Goal: Transaction & Acquisition: Obtain resource

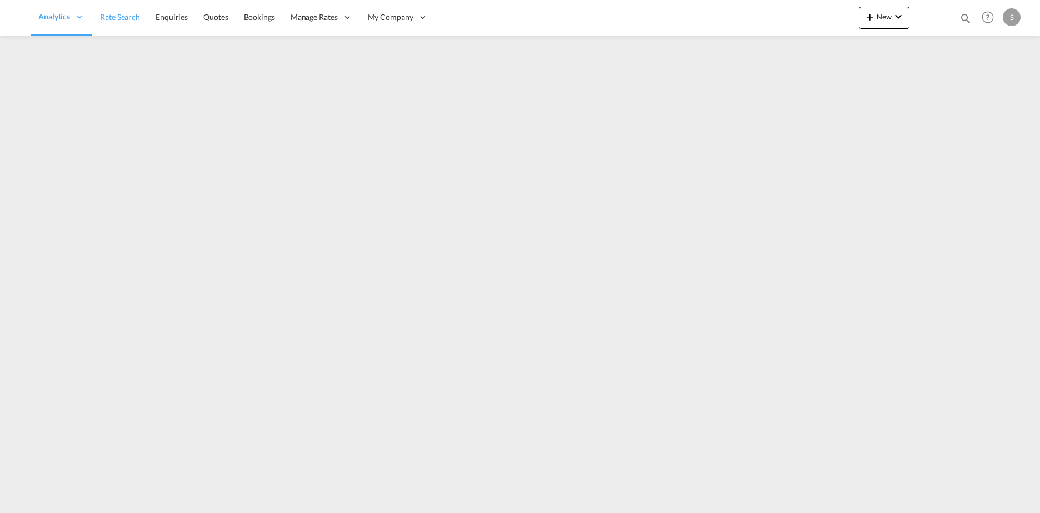
click at [115, 23] on link "Rate Search" at bounding box center [120, 17] width 56 height 36
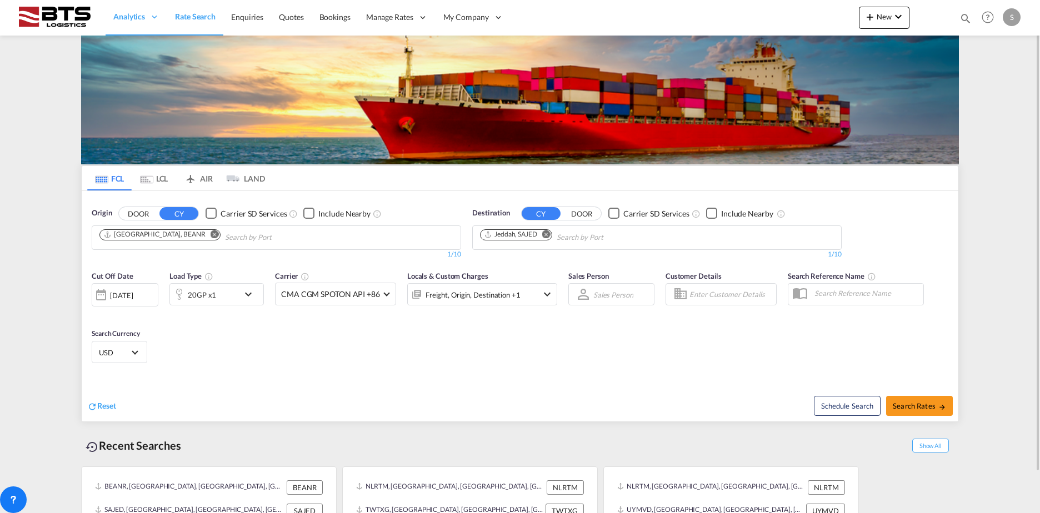
click at [211, 237] on md-icon "Remove" at bounding box center [215, 234] width 8 height 8
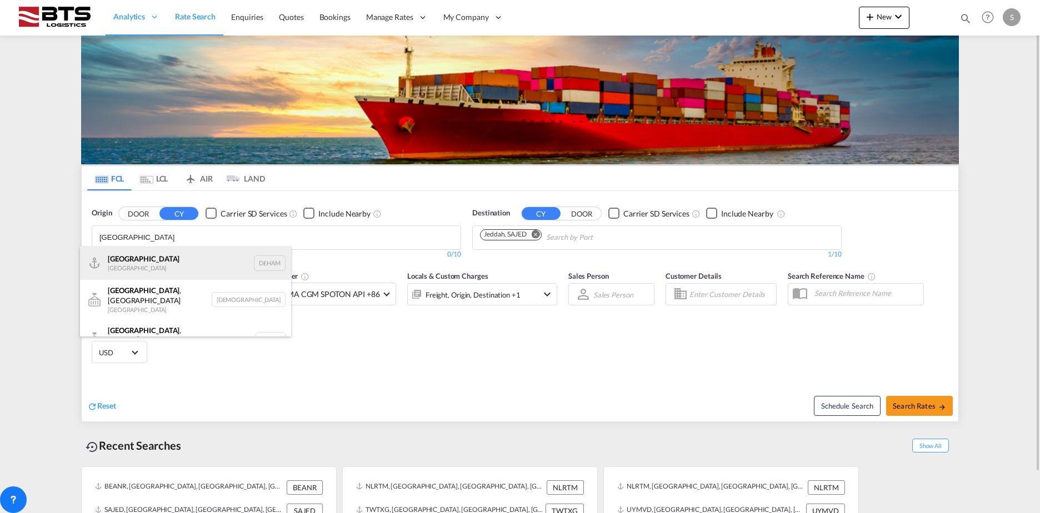
type input "[GEOGRAPHIC_DATA]"
click at [144, 259] on div "[GEOGRAPHIC_DATA] [GEOGRAPHIC_DATA] DEHAM" at bounding box center [185, 263] width 211 height 33
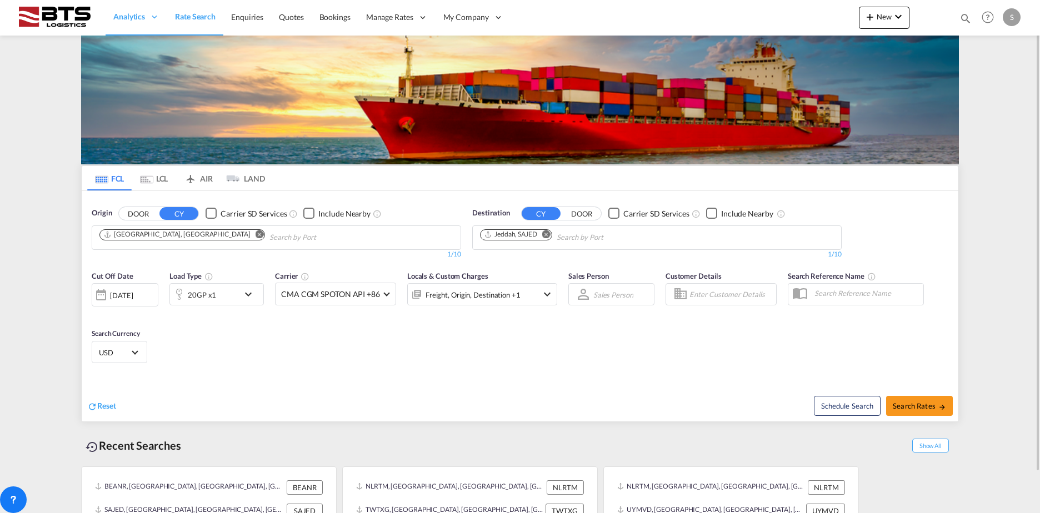
click at [549, 230] on button "Remove" at bounding box center [543, 235] width 17 height 11
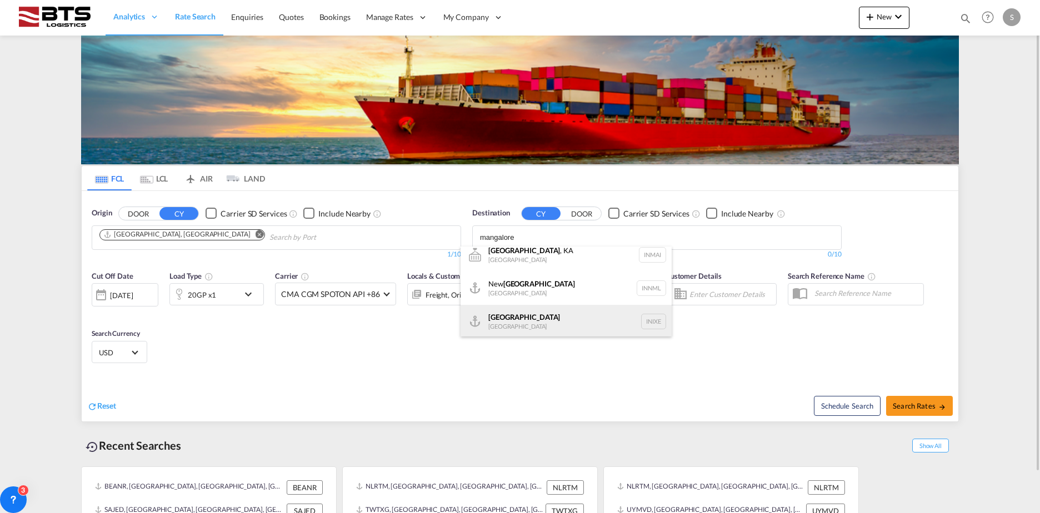
scroll to position [10, 0]
type input "mangalore"
click at [514, 326] on div "Mangalore [GEOGRAPHIC_DATA] INIXE" at bounding box center [566, 319] width 211 height 33
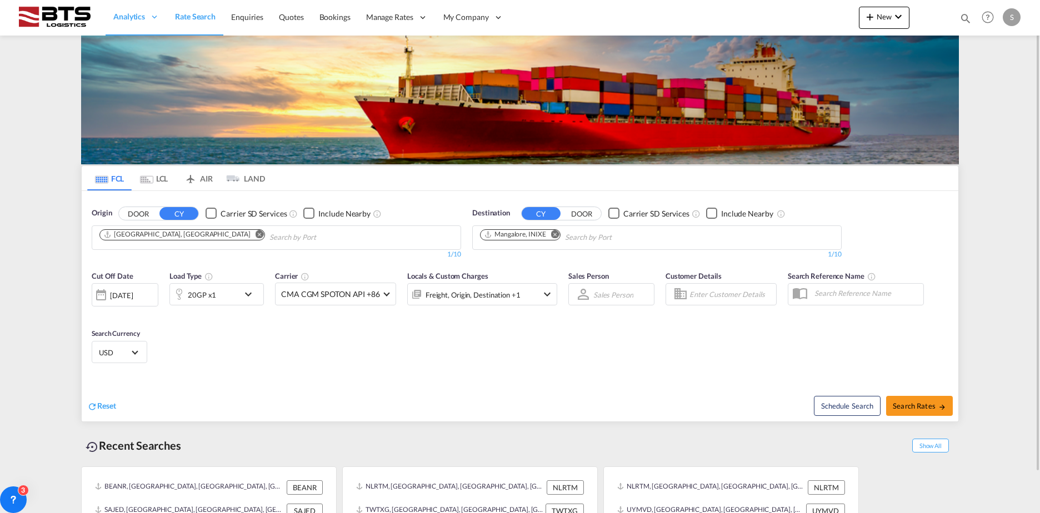
scroll to position [0, 0]
click at [940, 409] on md-icon "icon-arrow-right" at bounding box center [942, 407] width 8 height 8
type input "DEHAM to INIXE / [DATE]"
